Goal: Task Accomplishment & Management: Complete application form

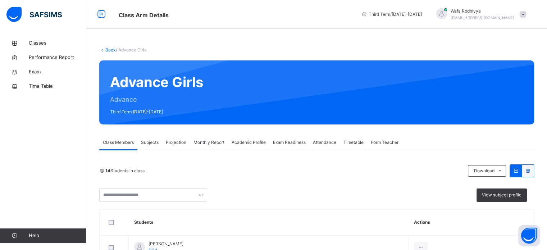
click at [178, 139] on span "Projection" at bounding box center [176, 142] width 20 height 6
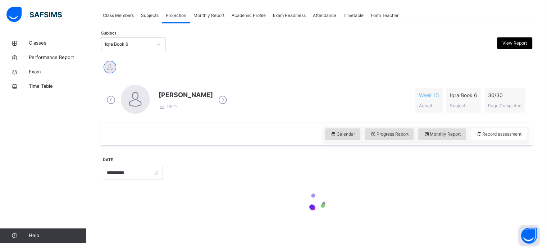
scroll to position [127, 0]
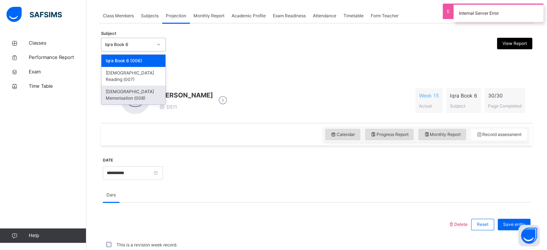
click at [155, 86] on div "[DEMOGRAPHIC_DATA] Memorisation (008)" at bounding box center [133, 95] width 64 height 19
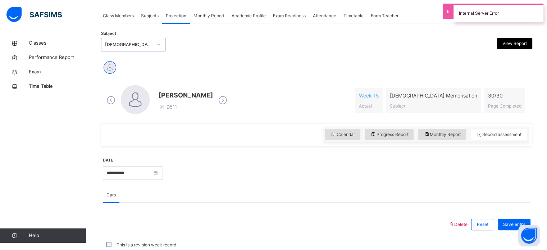
scroll to position [0, 0]
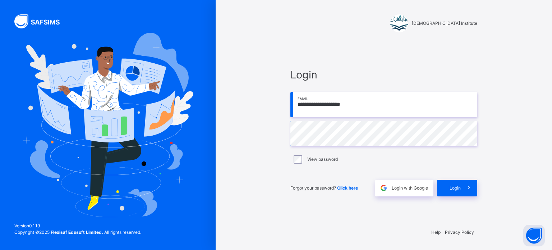
click at [383, 109] on input "**********" at bounding box center [383, 104] width 187 height 25
type input "**********"
click at [467, 184] on icon at bounding box center [469, 188] width 8 height 8
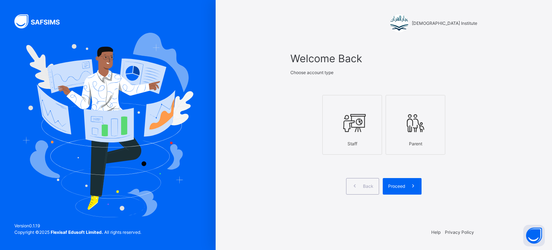
click at [341, 133] on icon at bounding box center [352, 123] width 25 height 27
click at [395, 187] on span "Proceed" at bounding box center [396, 186] width 17 height 6
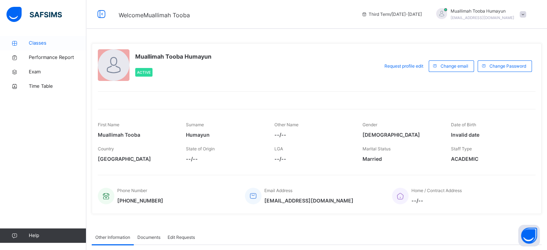
click at [52, 44] on span "Classes" at bounding box center [58, 43] width 58 height 7
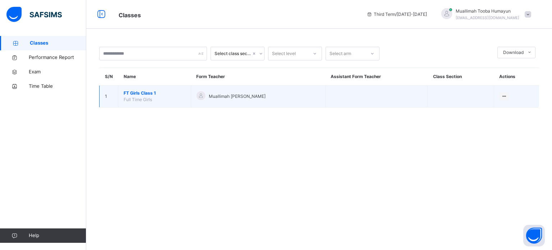
click at [140, 91] on span "FT Girls Class 1" at bounding box center [155, 93] width 62 height 6
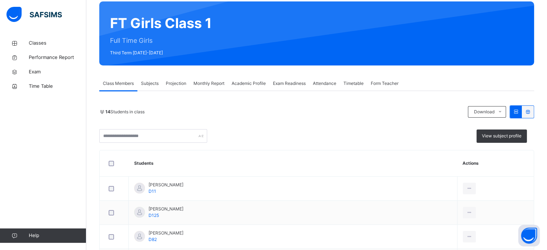
scroll to position [66, 0]
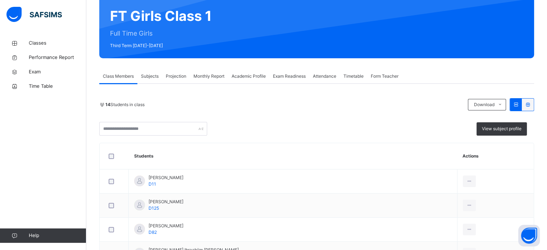
click at [174, 76] on span "Projection" at bounding box center [176, 76] width 20 height 6
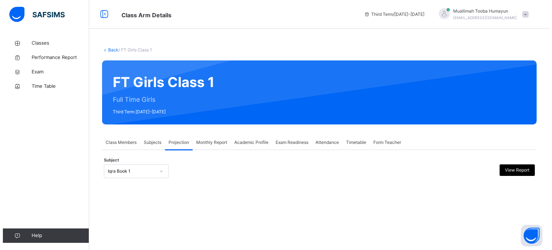
scroll to position [0, 0]
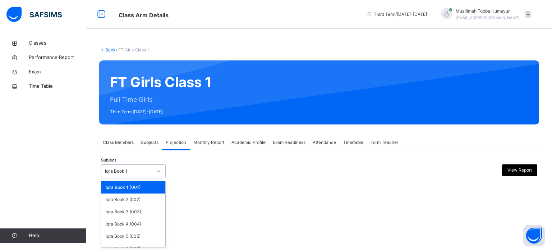
click at [150, 170] on div "Iqra Book 1" at bounding box center [128, 171] width 47 height 6
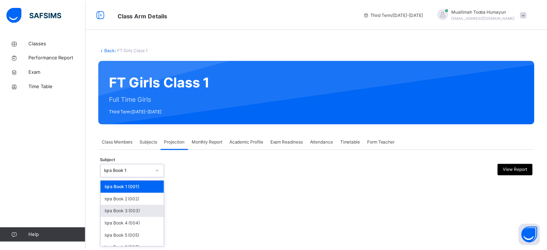
scroll to position [38, 0]
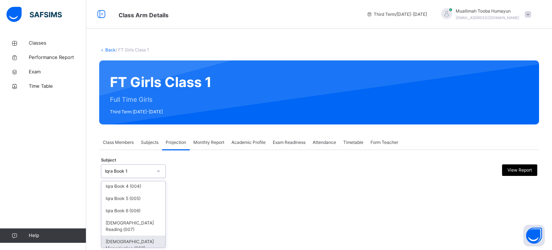
click at [124, 239] on div "[DEMOGRAPHIC_DATA] Memorisation (008)" at bounding box center [133, 244] width 64 height 19
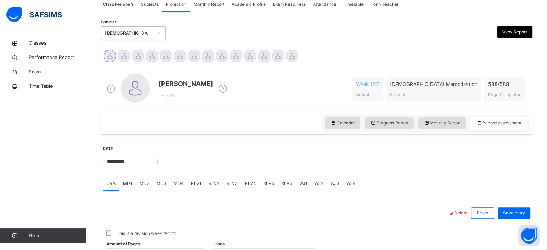
scroll to position [139, 0]
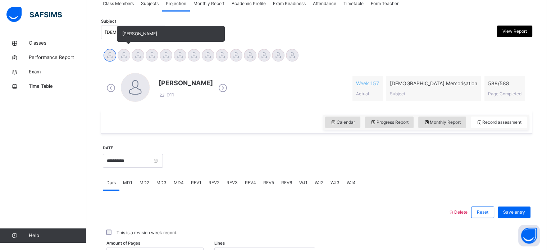
click at [124, 51] on div at bounding box center [124, 55] width 13 height 13
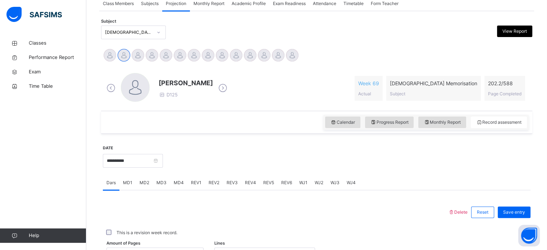
scroll to position [210, 0]
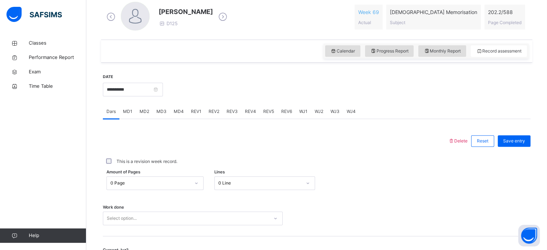
click at [174, 111] on span "MD4" at bounding box center [179, 111] width 10 height 6
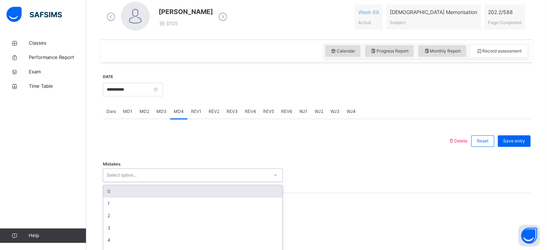
scroll to position [234, 0]
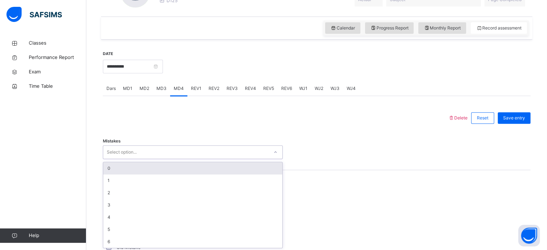
click at [118, 159] on div "option 0 focused, 1 of 7. 7 results available. Use Up and Down to choose option…" at bounding box center [193, 152] width 180 height 14
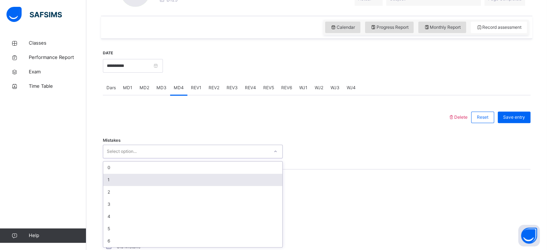
click at [113, 177] on div "1" at bounding box center [192, 180] width 179 height 12
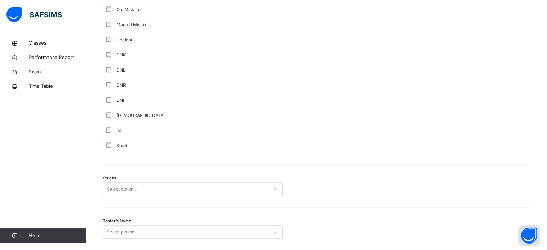
scroll to position [564, 0]
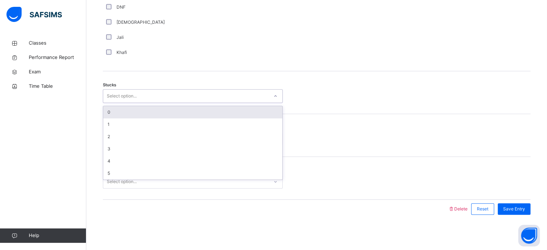
click at [150, 91] on div "Select option..." at bounding box center [185, 96] width 165 height 11
click at [116, 111] on div "0" at bounding box center [192, 112] width 179 height 12
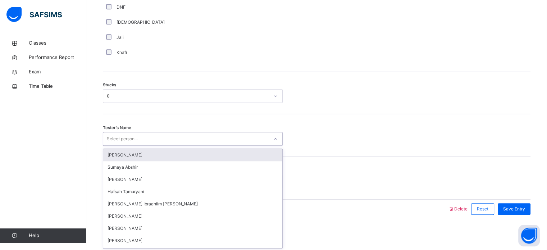
click at [124, 139] on div "Select person..." at bounding box center [122, 139] width 31 height 14
type input "***"
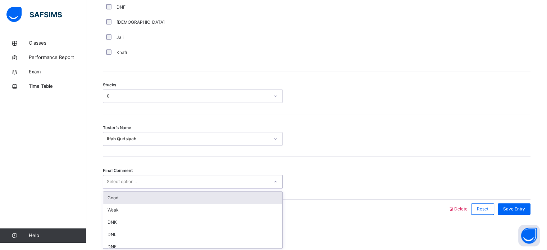
click at [135, 179] on div "Select option..." at bounding box center [122, 182] width 30 height 14
click at [117, 199] on div "Good" at bounding box center [192, 198] width 179 height 12
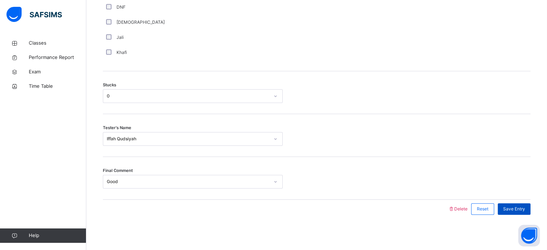
click at [515, 207] on span "Save Entry" at bounding box center [514, 209] width 22 height 6
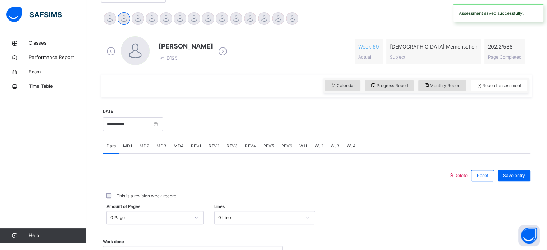
scroll to position [174, 0]
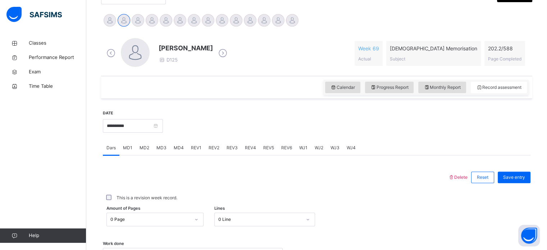
click at [141, 152] on div "MD2" at bounding box center [144, 148] width 17 height 14
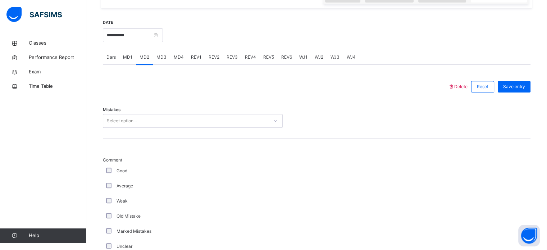
scroll to position [272, 0]
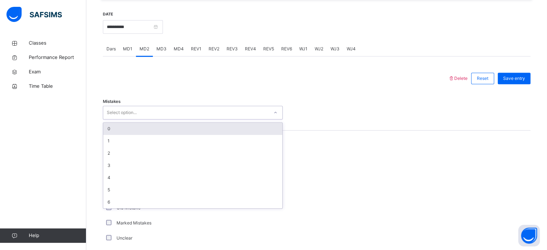
click at [139, 113] on div "Select option..." at bounding box center [185, 112] width 165 height 11
click at [116, 130] on div "0" at bounding box center [192, 129] width 179 height 12
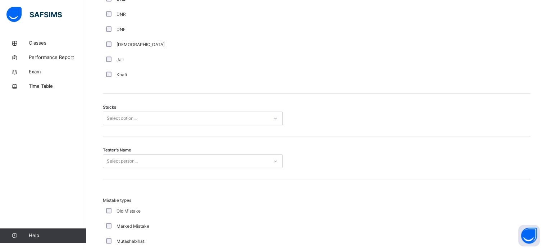
scroll to position [546, 0]
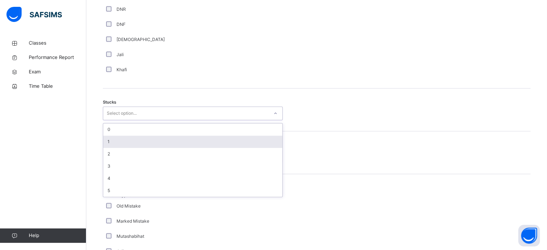
drag, startPoint x: 137, startPoint y: 110, endPoint x: 108, endPoint y: 139, distance: 40.4
click at [108, 120] on div "option 1 focused, 2 of 6. 6 results available. Use Up and Down to choose option…" at bounding box center [193, 113] width 180 height 14
click at [108, 139] on div "1" at bounding box center [192, 142] width 179 height 12
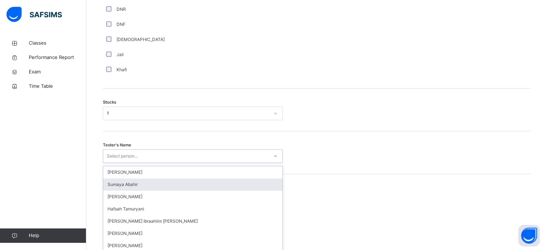
scroll to position [573, 0]
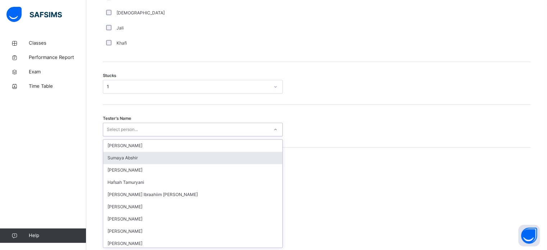
drag, startPoint x: 119, startPoint y: 155, endPoint x: 131, endPoint y: 155, distance: 11.9
click at [131, 136] on div "option [PERSON_NAME] focused, 2 of 45. 45 results available. Use Up and Down to…" at bounding box center [193, 130] width 180 height 14
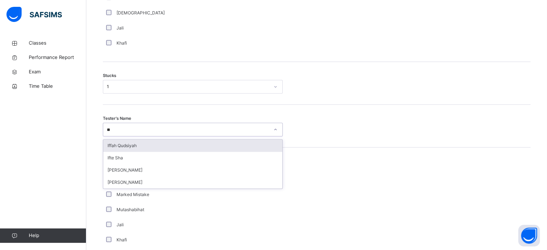
type input "***"
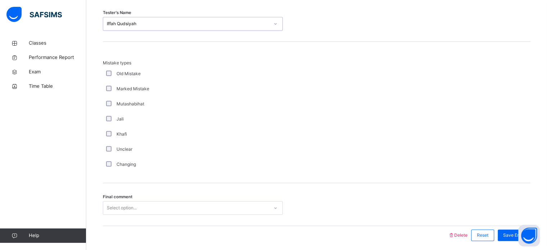
scroll to position [705, 0]
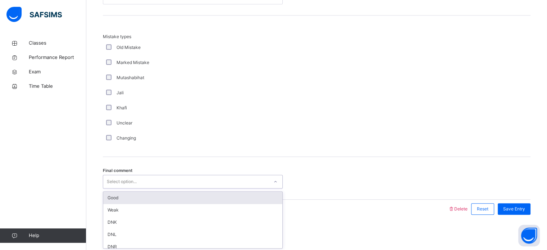
click at [152, 184] on div "Select option..." at bounding box center [185, 181] width 165 height 11
click at [131, 198] on div "Good" at bounding box center [192, 198] width 179 height 12
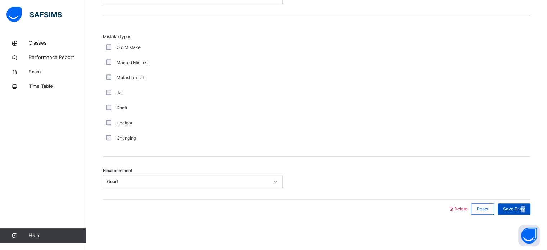
drag, startPoint x: 536, startPoint y: 209, endPoint x: 526, endPoint y: 209, distance: 10.1
click at [525, 209] on span "Save Entry" at bounding box center [514, 209] width 22 height 6
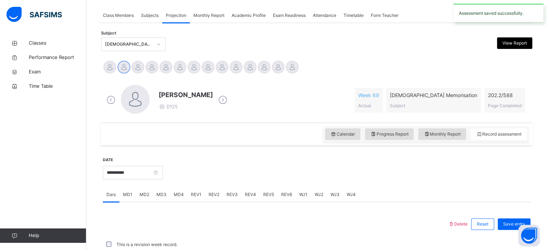
scroll to position [290, 0]
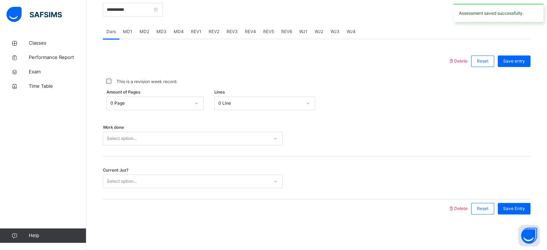
click at [182, 36] on div "MD4" at bounding box center [178, 31] width 17 height 14
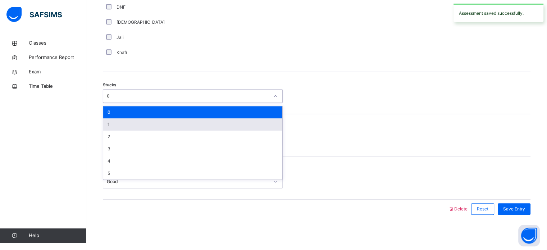
drag, startPoint x: 129, startPoint y: 96, endPoint x: 109, endPoint y: 123, distance: 33.6
click at [109, 103] on div "option 1 focused, 2 of 6. 6 results available. Use Up and Down to choose option…" at bounding box center [193, 96] width 180 height 14
click at [109, 123] on div "1" at bounding box center [192, 124] width 179 height 12
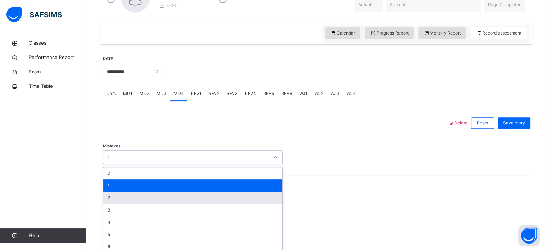
click at [128, 164] on div "option 2 focused, 3 of 7. 7 results available. Use Up and Down to choose option…" at bounding box center [193, 157] width 180 height 14
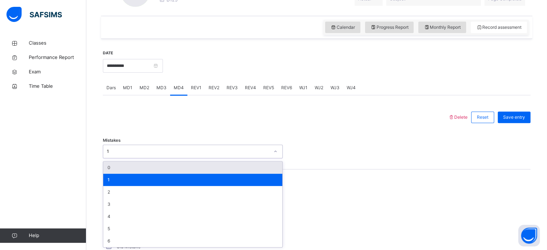
click at [118, 169] on div "0" at bounding box center [192, 167] width 179 height 12
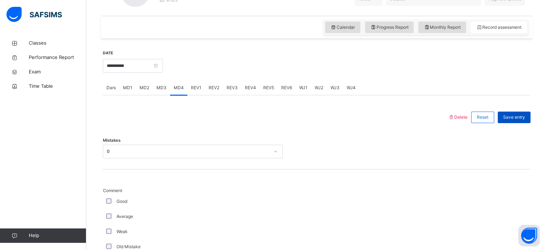
click at [520, 120] on div "Save entry" at bounding box center [514, 117] width 33 height 12
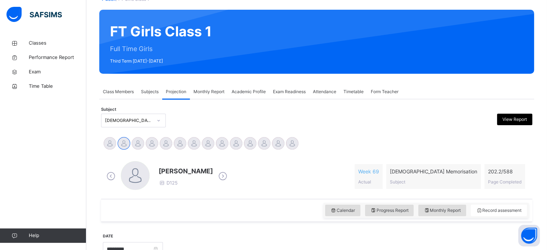
scroll to position [49, 0]
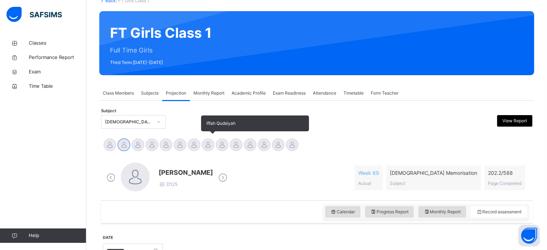
drag, startPoint x: 214, startPoint y: 143, endPoint x: 209, endPoint y: 143, distance: 5.8
click at [209, 143] on div "Iffah Qudsiyah" at bounding box center [208, 146] width 14 height 16
click at [209, 143] on div at bounding box center [208, 144] width 13 height 13
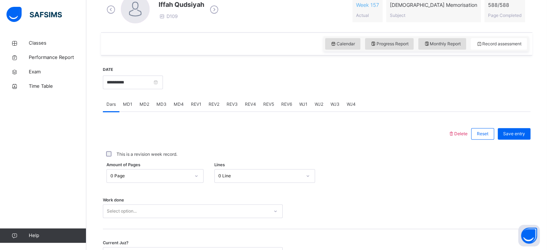
scroll to position [216, 0]
click at [163, 85] on input "**********" at bounding box center [133, 83] width 60 height 14
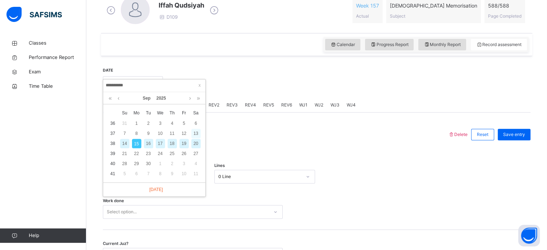
click at [195, 130] on div "13" at bounding box center [195, 133] width 9 height 9
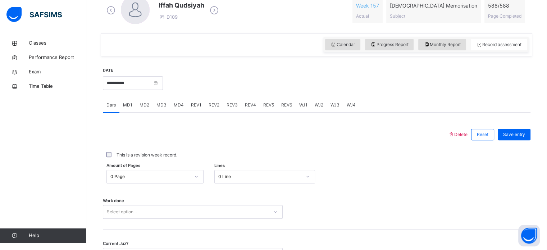
scroll to position [272, 0]
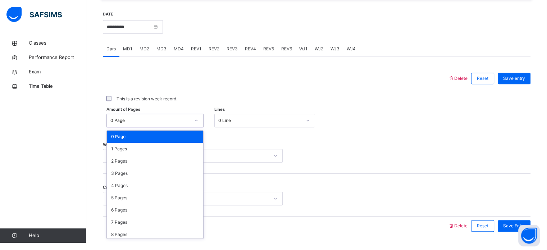
click at [191, 120] on div at bounding box center [196, 121] width 12 height 12
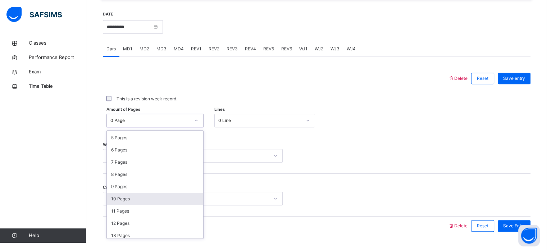
click at [124, 198] on div "10 Pages" at bounding box center [155, 199] width 96 height 12
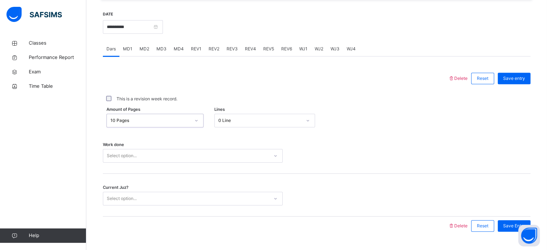
scroll to position [290, 0]
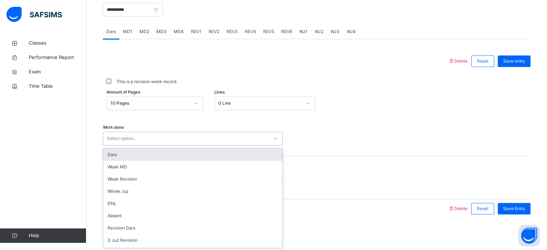
click at [142, 139] on div "Select option..." at bounding box center [185, 138] width 165 height 11
click at [132, 154] on div "Dars" at bounding box center [192, 154] width 179 height 12
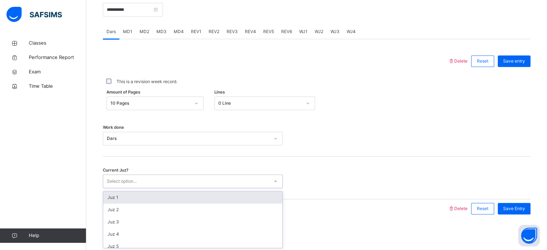
click at [131, 180] on div "Select option..." at bounding box center [122, 181] width 30 height 14
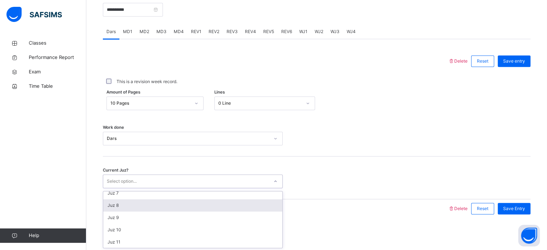
scroll to position [78, 0]
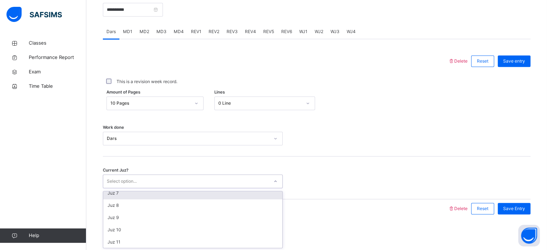
click at [129, 195] on div "Juz 7" at bounding box center [192, 193] width 179 height 12
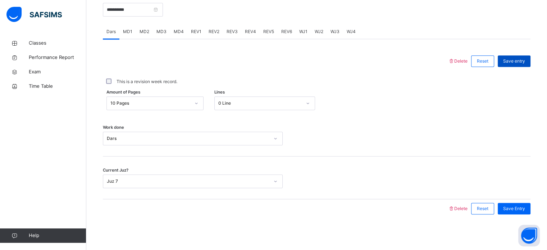
click at [518, 57] on div "Save entry" at bounding box center [514, 61] width 33 height 12
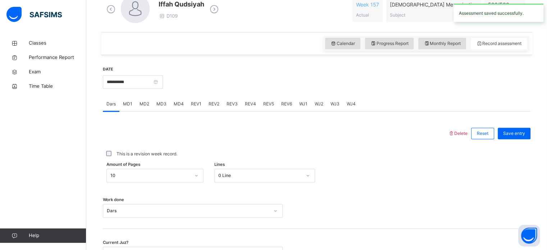
scroll to position [216, 0]
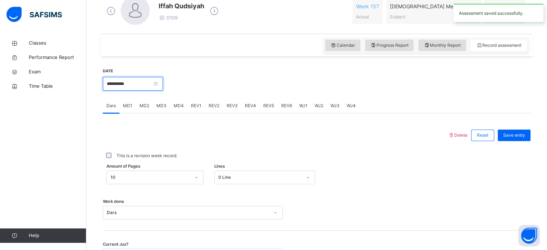
click at [163, 82] on input "**********" at bounding box center [133, 84] width 60 height 14
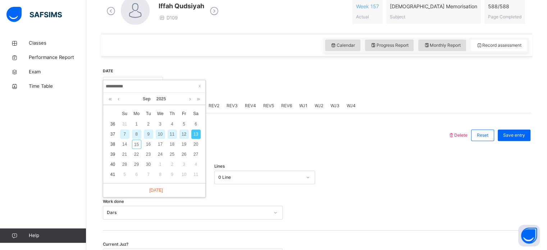
click at [183, 134] on div "12" at bounding box center [183, 133] width 9 height 9
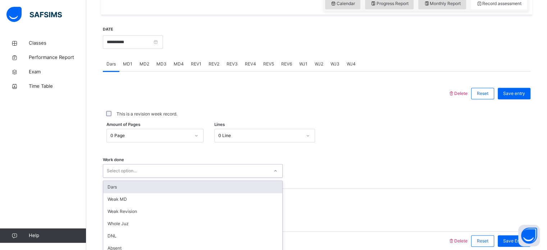
scroll to position [290, 0]
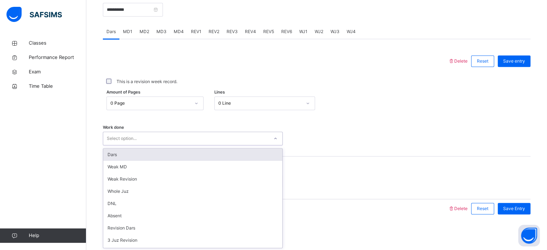
click at [120, 145] on div "option Dars focused, 1 of 14. 14 results available. Use Up and Down to choose o…" at bounding box center [193, 139] width 180 height 14
click at [112, 155] on div "Dars" at bounding box center [192, 154] width 179 height 12
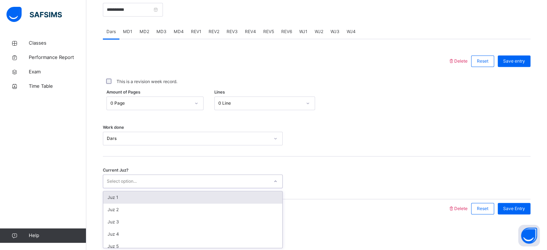
click at [127, 177] on div "Select option..." at bounding box center [122, 181] width 30 height 14
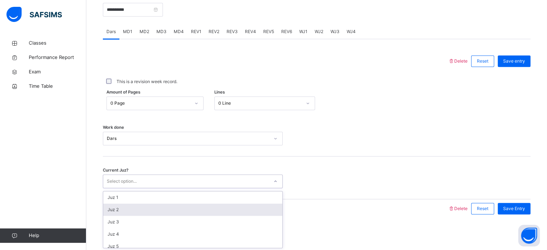
scroll to position [76, 0]
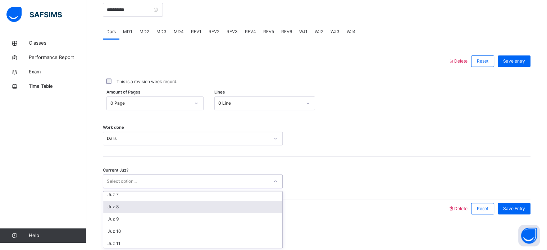
click at [127, 206] on div "Juz 8" at bounding box center [192, 207] width 179 height 12
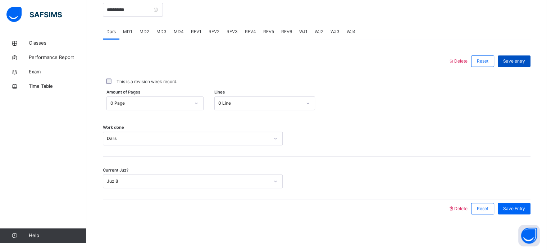
click at [518, 62] on span "Save entry" at bounding box center [514, 61] width 22 height 6
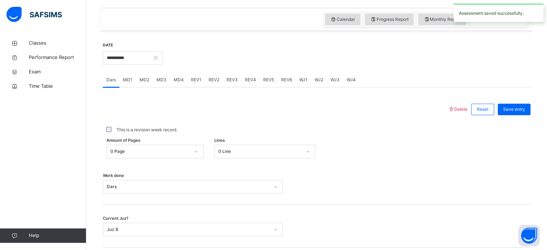
scroll to position [239, 0]
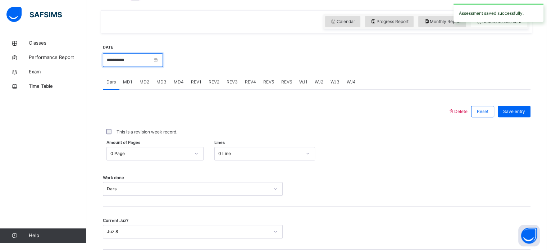
click at [163, 56] on input "**********" at bounding box center [133, 60] width 60 height 14
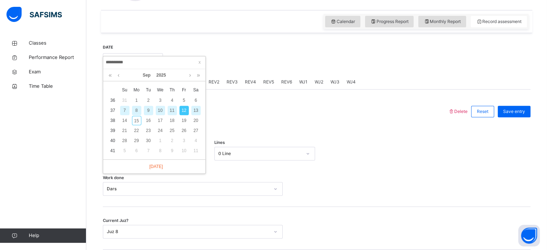
click at [171, 109] on div "11" at bounding box center [172, 110] width 9 height 9
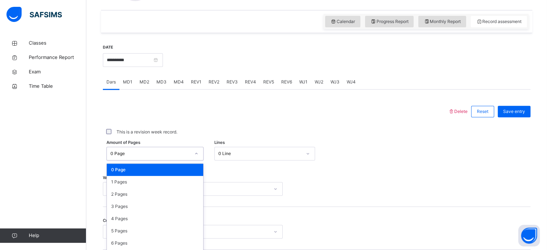
scroll to position [264, 0]
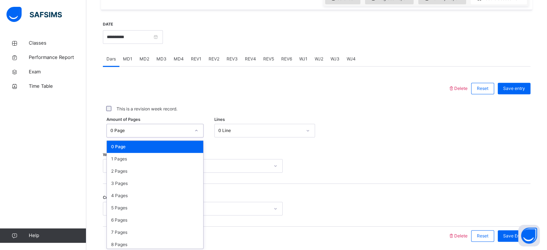
click at [180, 137] on div "option 0 Page focused, 1 of 589. 589 results available. Use Up and Down to choo…" at bounding box center [154, 131] width 97 height 14
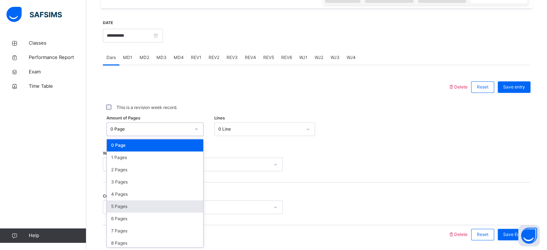
click at [130, 207] on div "5 Pages" at bounding box center [155, 206] width 96 height 12
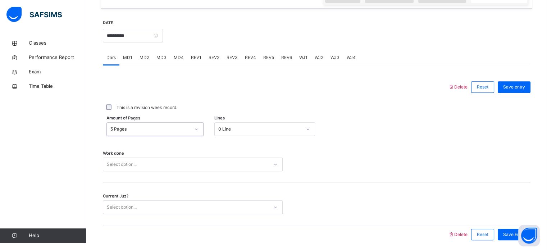
scroll to position [290, 0]
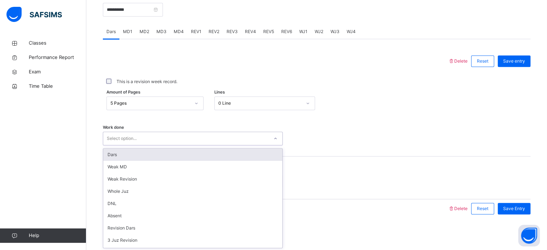
click at [139, 142] on div "Select option..." at bounding box center [185, 138] width 165 height 11
click at [118, 154] on div "Dars" at bounding box center [192, 154] width 179 height 12
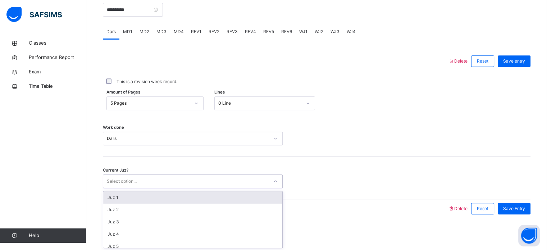
click at [130, 182] on div "Select option..." at bounding box center [122, 181] width 30 height 14
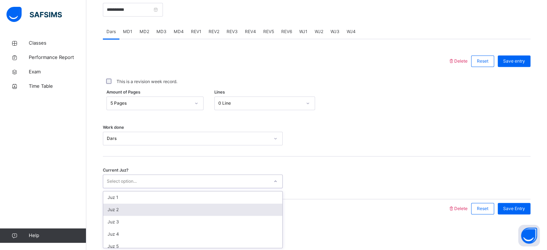
scroll to position [74, 0]
click at [128, 208] on div "Juz 8" at bounding box center [192, 208] width 179 height 12
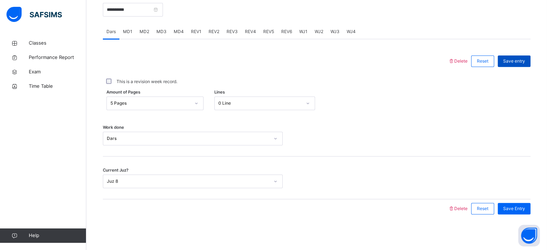
drag, startPoint x: 527, startPoint y: 67, endPoint x: 517, endPoint y: 64, distance: 10.8
click at [517, 64] on div "Save entry" at bounding box center [512, 61] width 36 height 19
click at [517, 64] on span "Save entry" at bounding box center [514, 61] width 22 height 6
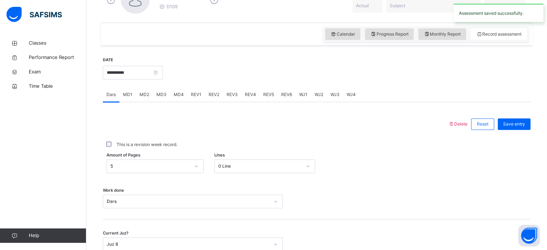
scroll to position [226, 0]
click at [163, 72] on input "**********" at bounding box center [133, 73] width 60 height 14
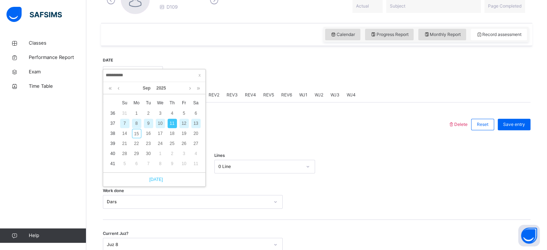
click at [152, 179] on link "[DATE]" at bounding box center [154, 179] width 17 height 6
type input "**********"
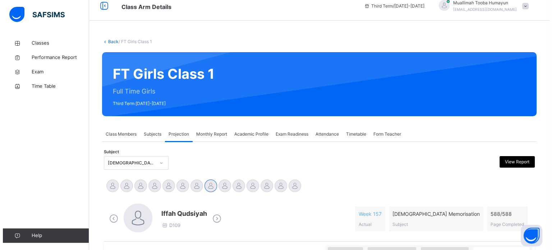
scroll to position [0, 0]
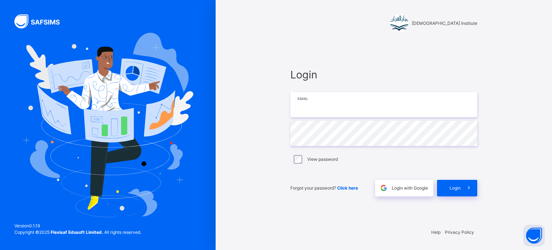
type input "**********"
click at [455, 192] on div "Login" at bounding box center [457, 188] width 40 height 17
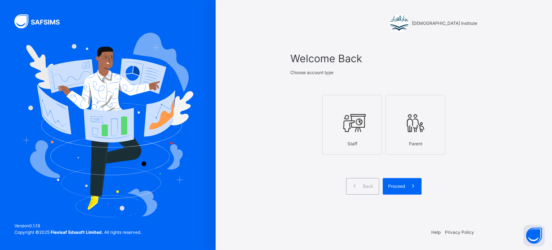
click at [351, 147] on div "Staff" at bounding box center [352, 144] width 52 height 14
click at [403, 188] on span "Proceed" at bounding box center [396, 186] width 17 height 6
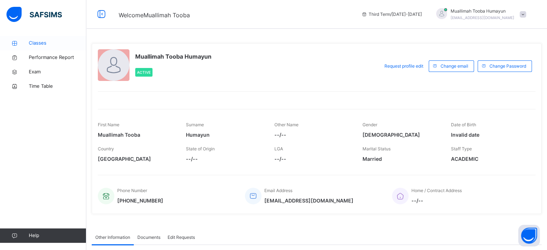
click at [52, 42] on span "Classes" at bounding box center [58, 43] width 58 height 7
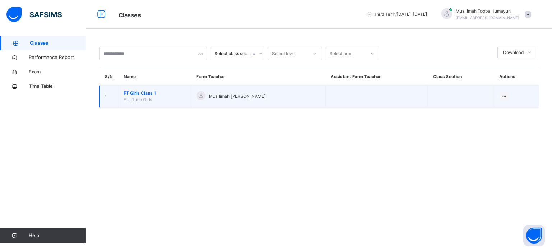
click at [133, 91] on span "FT Girls Class 1" at bounding box center [155, 93] width 62 height 6
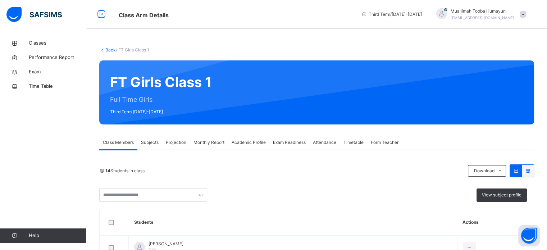
click at [133, 91] on div "FT Girls Class 1 Full Time Girls Third Term [DATE]-[DATE]" at bounding box center [316, 92] width 435 height 64
click at [170, 142] on span "Projection" at bounding box center [176, 142] width 20 height 6
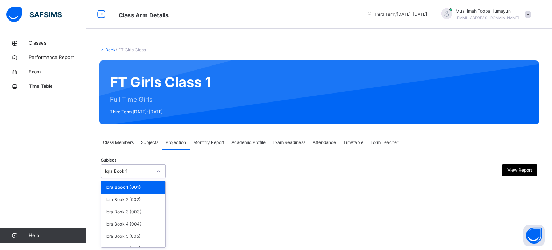
click at [143, 166] on div "Iqra Book 1" at bounding box center [126, 171] width 50 height 11
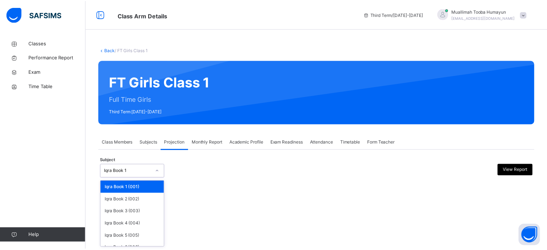
scroll to position [38, 0]
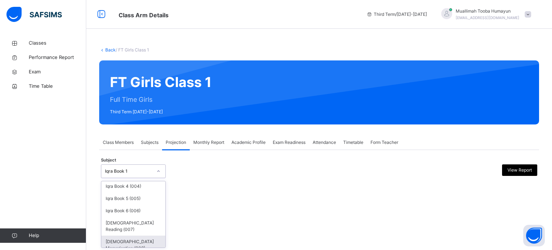
click at [126, 235] on div "[DEMOGRAPHIC_DATA] Memorisation (008)" at bounding box center [133, 244] width 64 height 19
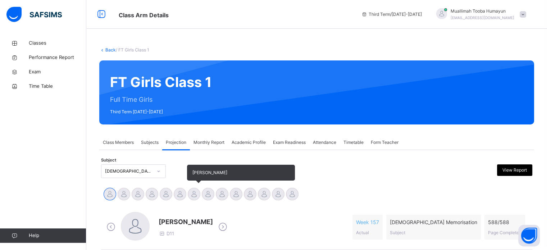
click at [191, 193] on div at bounding box center [194, 194] width 13 height 13
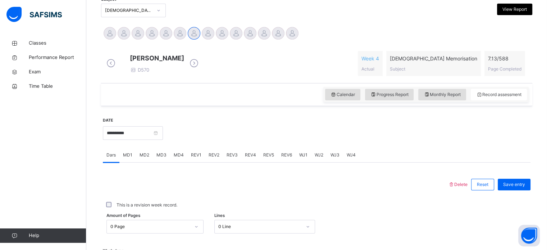
scroll to position [161, 0]
click at [156, 135] on input "**********" at bounding box center [133, 133] width 60 height 14
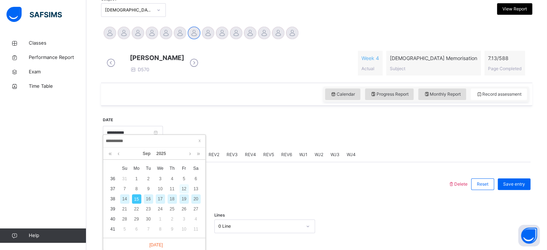
click at [184, 188] on div "12" at bounding box center [183, 188] width 9 height 9
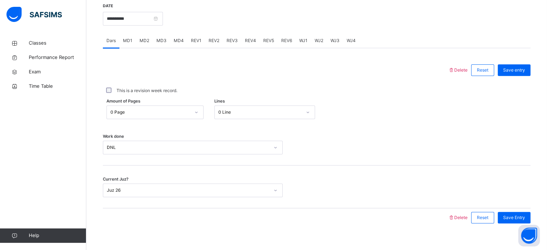
scroll to position [276, 0]
click at [163, 19] on input "**********" at bounding box center [133, 18] width 60 height 14
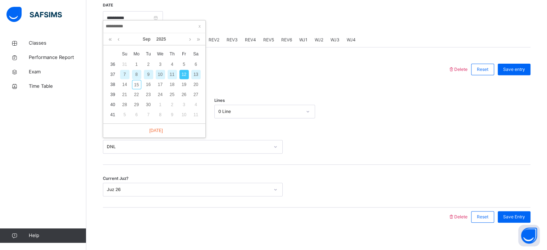
click at [193, 73] on div "13" at bounding box center [195, 74] width 9 height 9
type input "**********"
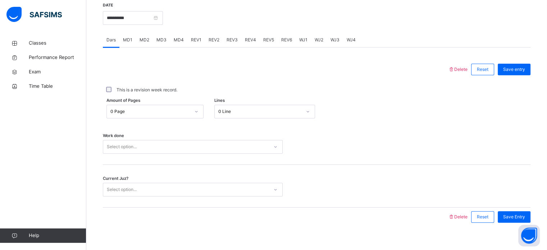
scroll to position [290, 0]
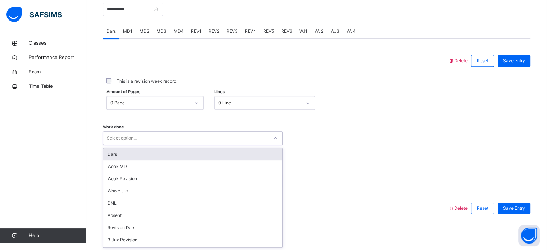
click at [173, 139] on div "Select option..." at bounding box center [185, 138] width 165 height 11
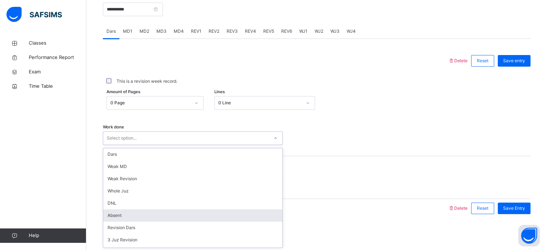
click at [129, 214] on div "Absent" at bounding box center [192, 215] width 179 height 12
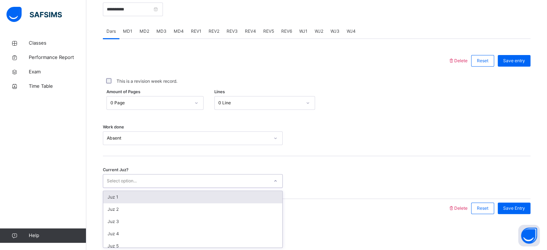
click at [128, 182] on div "Select option..." at bounding box center [122, 181] width 30 height 14
type input "**"
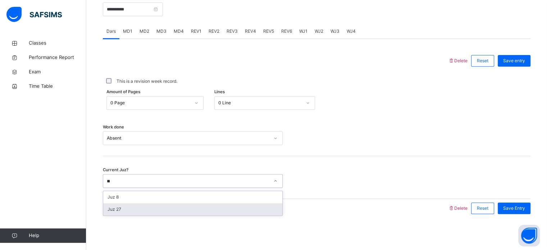
click at [118, 210] on div "Juz 27" at bounding box center [192, 209] width 179 height 12
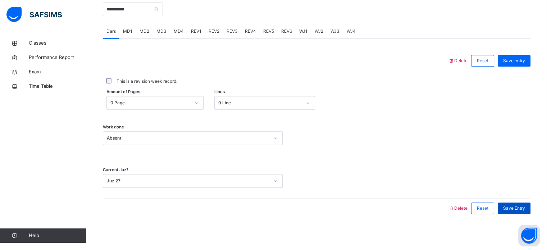
click at [513, 208] on span "Save Entry" at bounding box center [514, 208] width 22 height 6
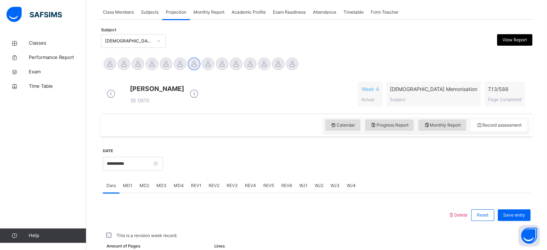
scroll to position [133, 0]
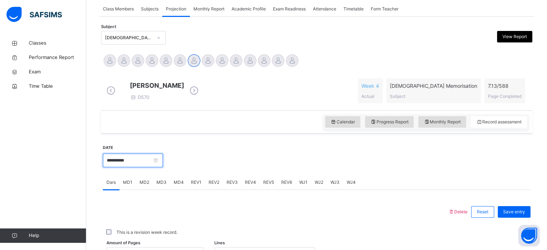
click at [162, 164] on input "**********" at bounding box center [133, 161] width 60 height 14
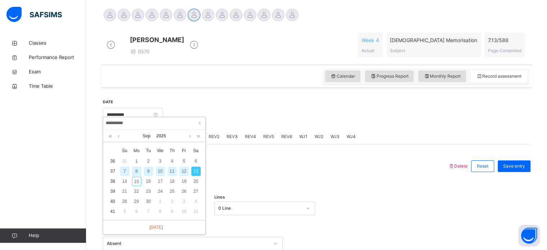
scroll to position [179, 0]
click at [139, 181] on div "15" at bounding box center [136, 180] width 9 height 9
type input "**********"
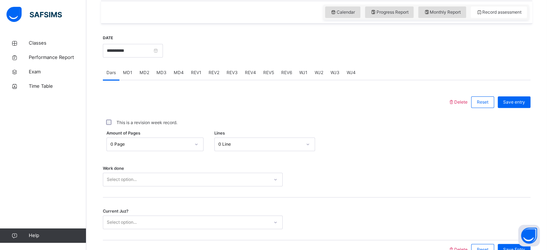
scroll to position [242, 0]
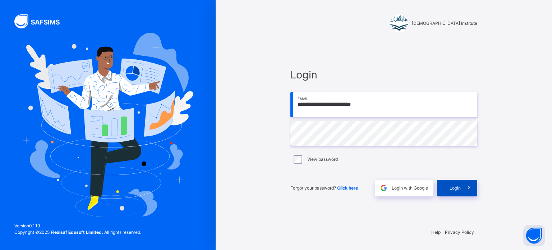
click at [459, 186] on span "Login" at bounding box center [455, 188] width 11 height 6
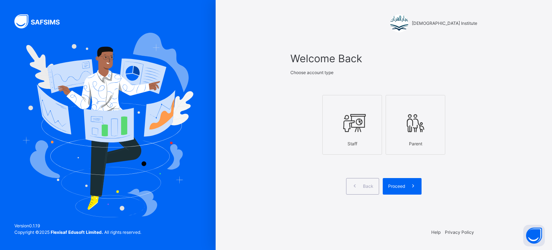
click at [345, 124] on icon at bounding box center [352, 123] width 25 height 27
click at [408, 192] on span at bounding box center [413, 186] width 17 height 17
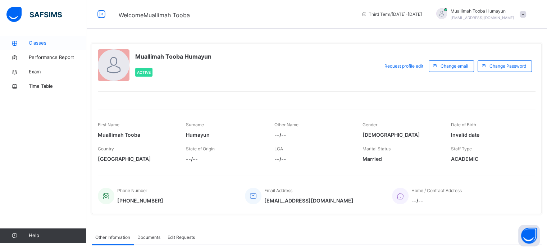
click at [13, 46] on link "Classes" at bounding box center [43, 43] width 86 height 14
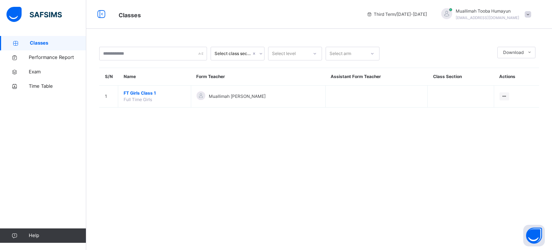
click at [137, 20] on div "Classes Third Term / [DATE]-[DATE] [PERSON_NAME] [EMAIL_ADDRESS][DOMAIN_NAME]" at bounding box center [276, 14] width 552 height 29
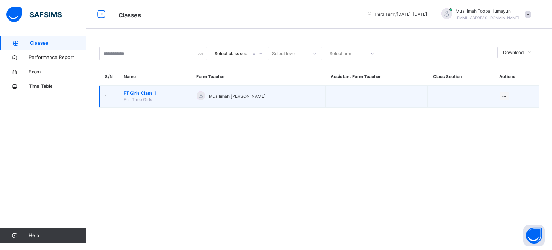
click at [503, 88] on td "View Class" at bounding box center [516, 97] width 45 height 22
click at [504, 104] on ul "View Class" at bounding box center [490, 111] width 40 height 14
click at [500, 110] on div "View Class" at bounding box center [495, 110] width 22 height 7
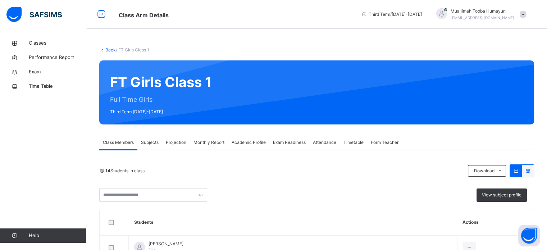
click at [177, 136] on div "Projection" at bounding box center [176, 142] width 28 height 14
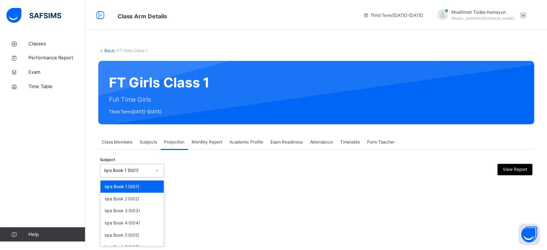
scroll to position [38, 0]
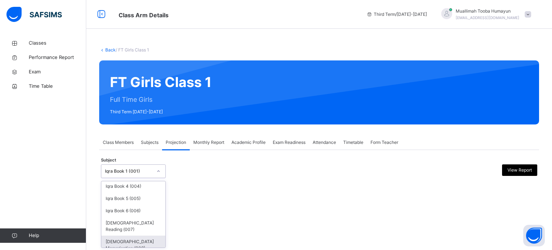
click at [128, 237] on div "[DEMOGRAPHIC_DATA] Memorisation (008)" at bounding box center [133, 244] width 64 height 19
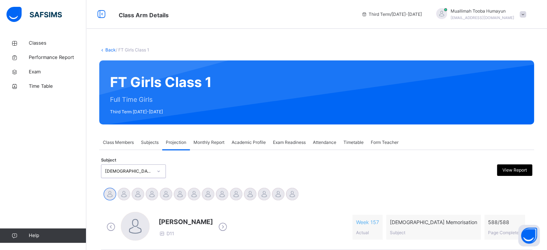
scroll to position [33, 0]
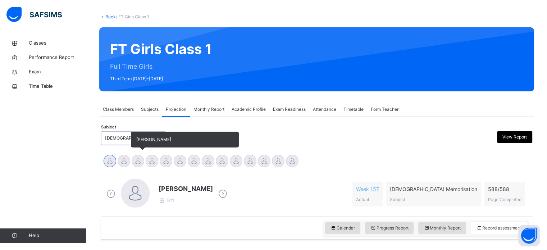
click at [136, 157] on div at bounding box center [138, 161] width 13 height 13
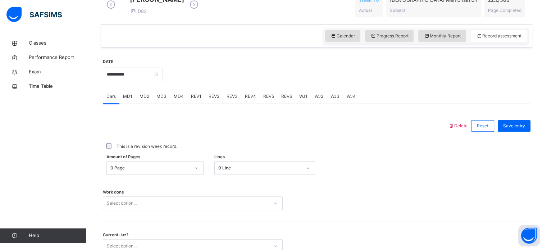
scroll to position [220, 0]
click at [124, 103] on div "MD1" at bounding box center [127, 96] width 17 height 14
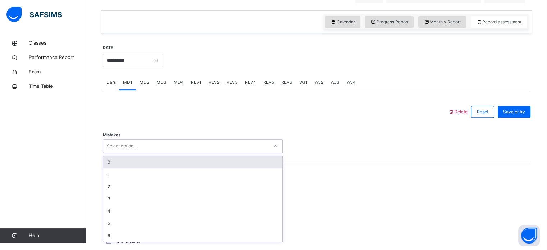
scroll to position [234, 0]
click at [210, 168] on div "0" at bounding box center [192, 162] width 179 height 12
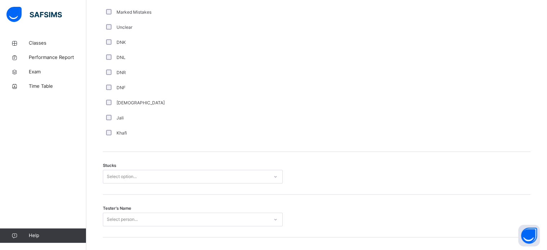
scroll to position [493, 0]
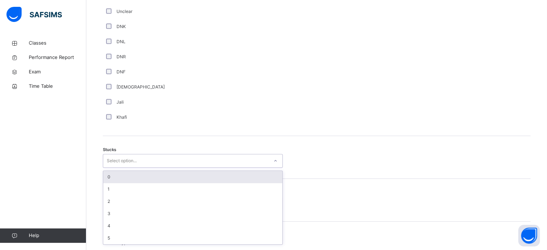
click at [167, 183] on div "0" at bounding box center [192, 177] width 179 height 12
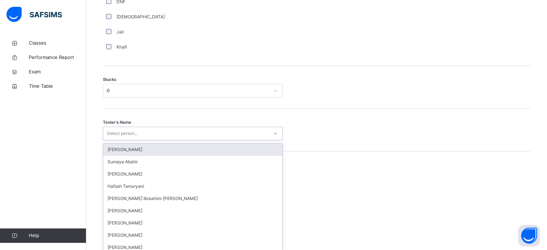
scroll to position [573, 0]
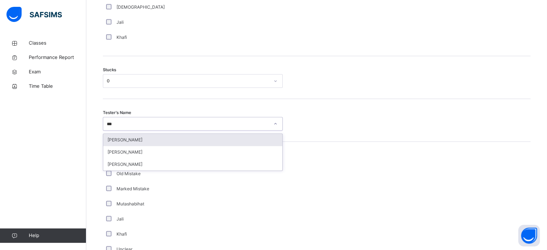
type input "****"
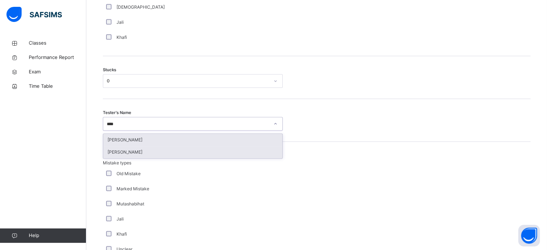
click at [167, 158] on div "[PERSON_NAME]" at bounding box center [192, 152] width 179 height 12
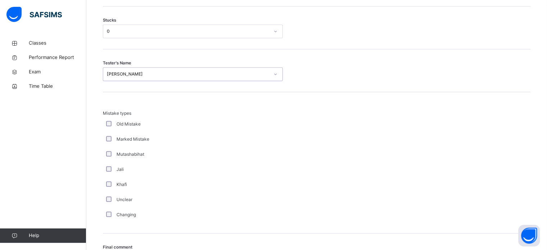
scroll to position [705, 0]
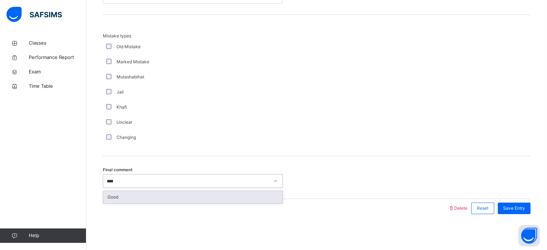
type input "****"
click at [516, 212] on div "Save Entry" at bounding box center [514, 208] width 33 height 12
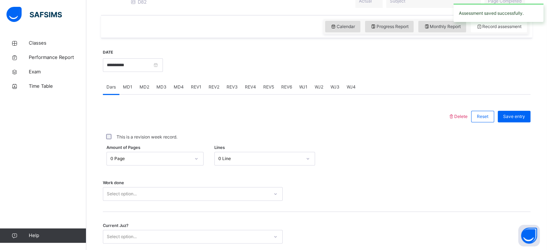
click at [129, 94] on div "MD1" at bounding box center [127, 87] width 17 height 14
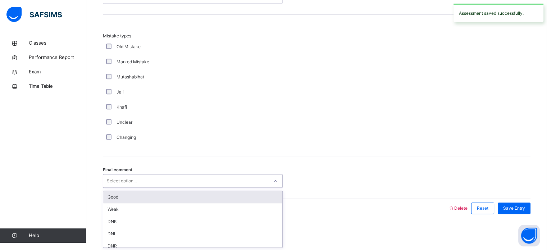
click at [135, 201] on div "Good" at bounding box center [192, 197] width 179 height 12
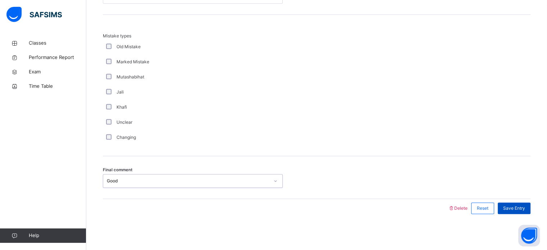
click at [517, 213] on div "Save Entry" at bounding box center [514, 208] width 33 height 12
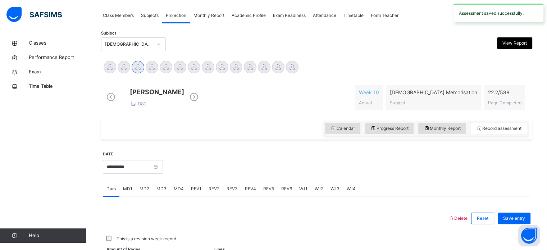
scroll to position [290, 0]
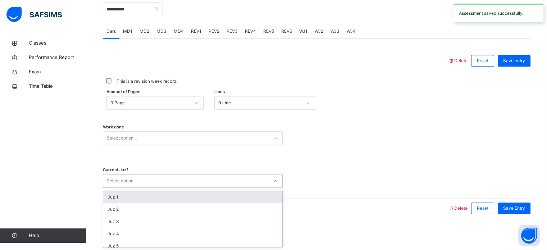
click at [297, 137] on div at bounding box center [316, 138] width 61 height 14
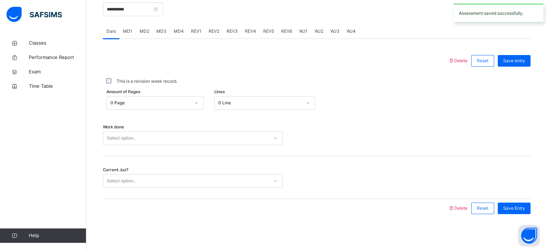
click at [400, 134] on div "Work done Select option..." at bounding box center [316, 138] width 427 height 14
click at [399, 139] on div "Work done Select option..." at bounding box center [316, 138] width 427 height 14
click at [386, 172] on div "Current Juz? Select option..." at bounding box center [316, 177] width 427 height 43
click at [344, 88] on div "This is a revision week record." at bounding box center [316, 81] width 427 height 15
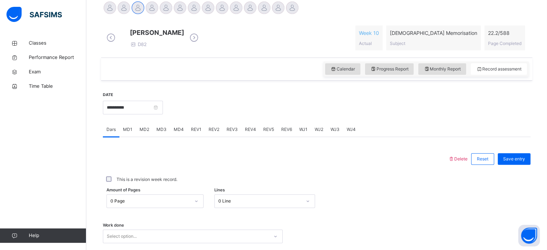
scroll to position [178, 0]
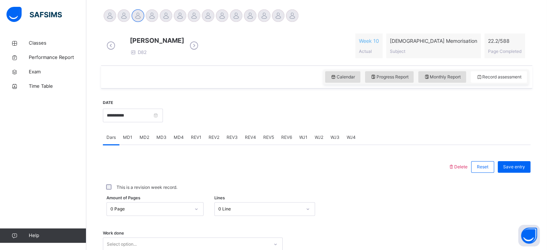
click at [132, 136] on div "MD1" at bounding box center [127, 137] width 17 height 14
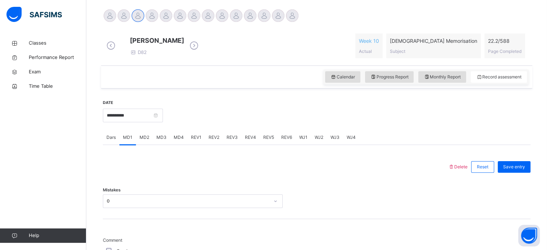
click at [150, 139] on div "MD2" at bounding box center [144, 137] width 17 height 14
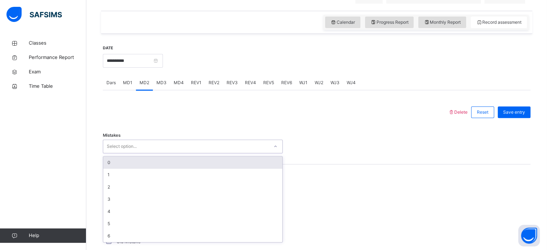
scroll to position [234, 0]
click at [114, 168] on div "0" at bounding box center [192, 162] width 179 height 12
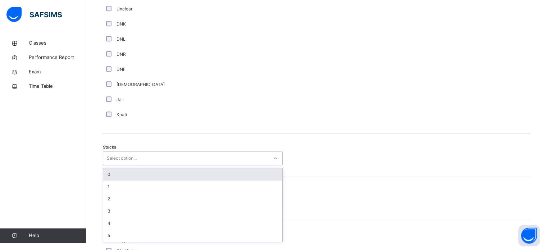
scroll to position [496, 0]
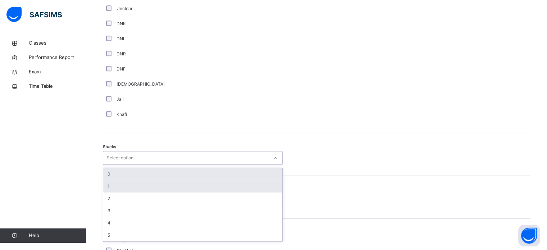
click at [108, 191] on div "1" at bounding box center [192, 186] width 179 height 12
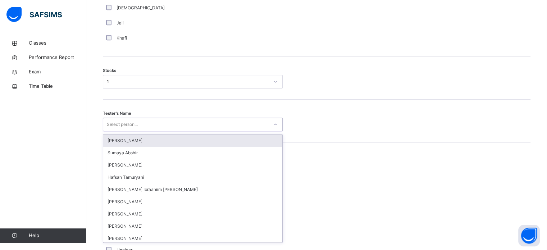
scroll to position [573, 0]
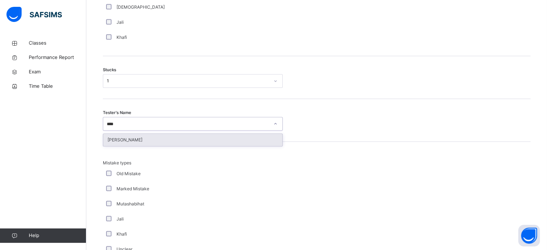
type input "*****"
click at [194, 139] on div "[PERSON_NAME]" at bounding box center [192, 140] width 179 height 12
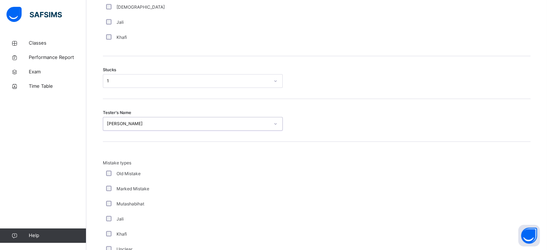
scroll to position [705, 0]
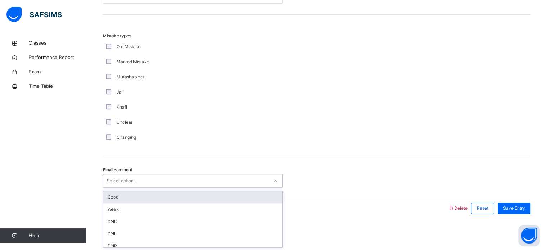
click at [232, 193] on div "Good" at bounding box center [192, 197] width 179 height 12
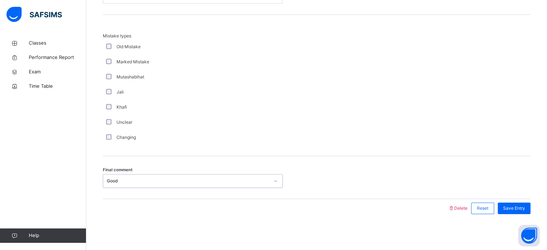
click at [342, 162] on div "Final comment Good" at bounding box center [316, 177] width 427 height 43
click at [512, 203] on div "Save Entry" at bounding box center [514, 208] width 33 height 12
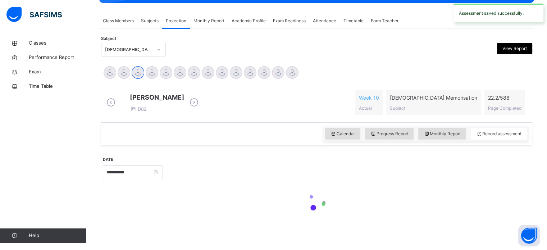
scroll to position [290, 0]
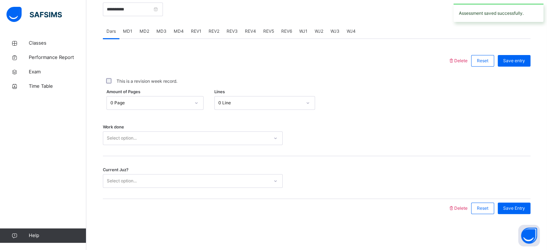
click at [174, 37] on div "MD4" at bounding box center [178, 31] width 17 height 14
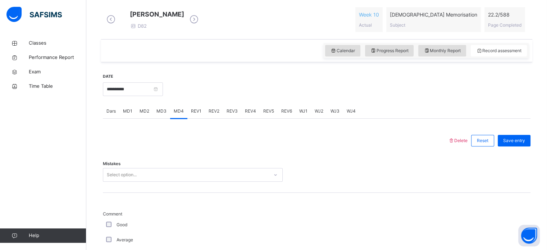
scroll to position [207, 0]
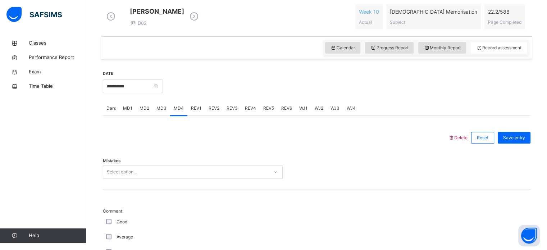
click at [162, 111] on span "MD3" at bounding box center [161, 108] width 10 height 6
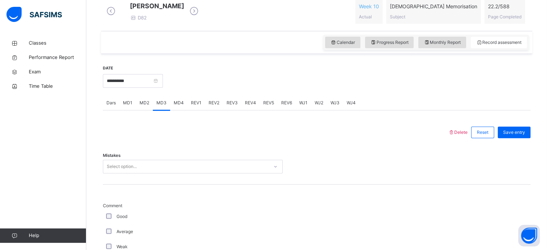
scroll to position [217, 0]
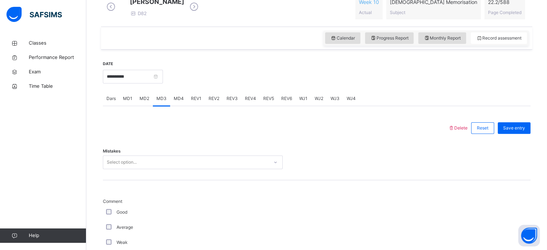
click at [132, 180] on div "Mistakes Select option..." at bounding box center [316, 158] width 427 height 43
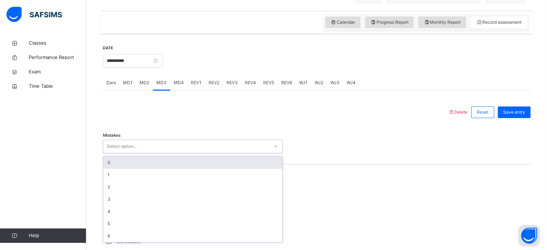
scroll to position [234, 0]
type input "*"
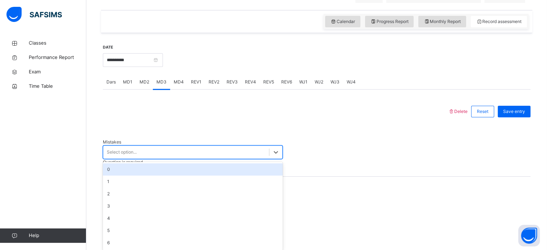
click at [112, 166] on div "0" at bounding box center [193, 169] width 180 height 12
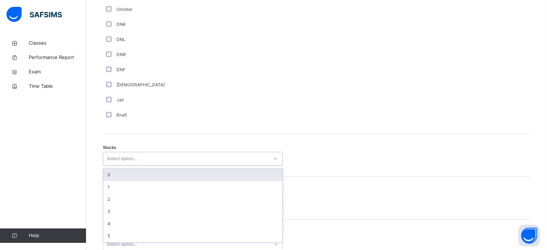
scroll to position [496, 0]
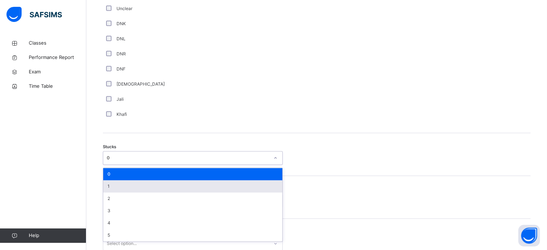
click at [114, 192] on div "1" at bounding box center [192, 186] width 179 height 12
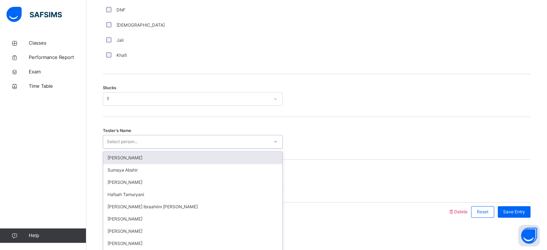
scroll to position [564, 0]
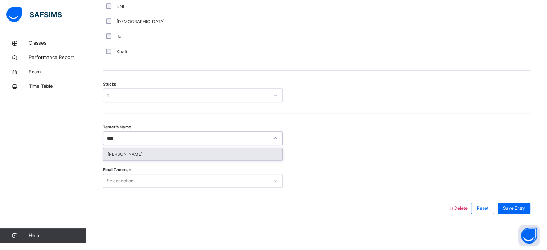
type input "*****"
click at [182, 151] on div "[PERSON_NAME]" at bounding box center [192, 154] width 179 height 12
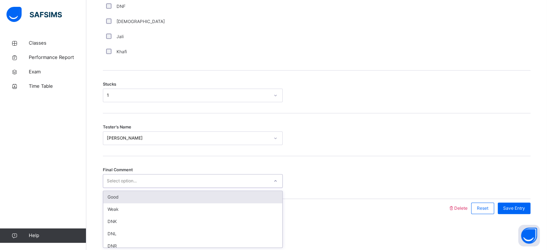
click at [143, 197] on div "Good" at bounding box center [192, 197] width 179 height 12
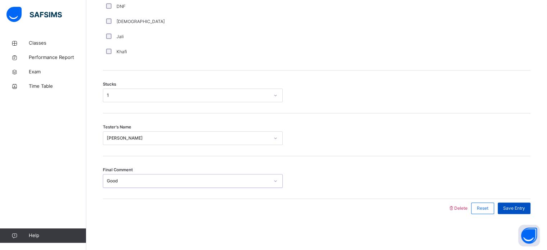
click at [516, 213] on div "Save Entry" at bounding box center [514, 208] width 33 height 12
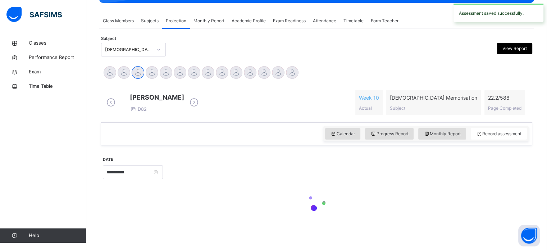
scroll to position [290, 0]
